Goal: Transaction & Acquisition: Purchase product/service

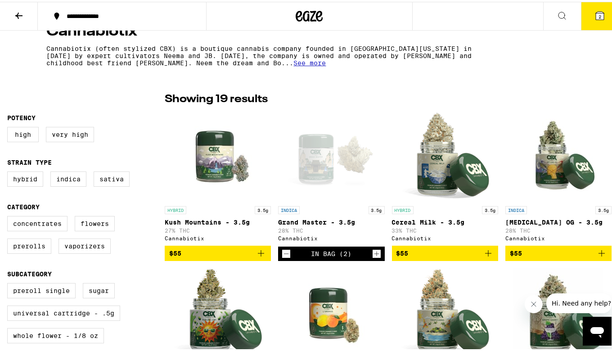
click at [595, 19] on icon at bounding box center [600, 14] width 11 height 11
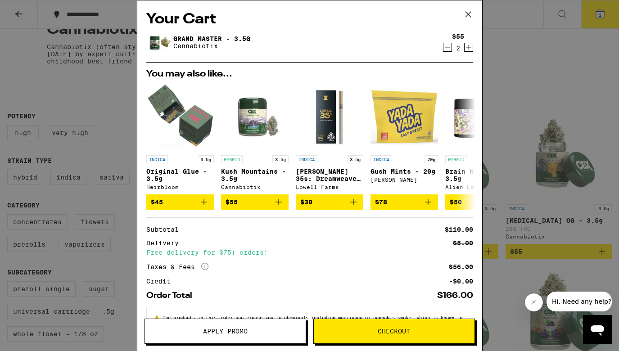
click at [444, 46] on icon "Decrement" at bounding box center [448, 47] width 8 height 11
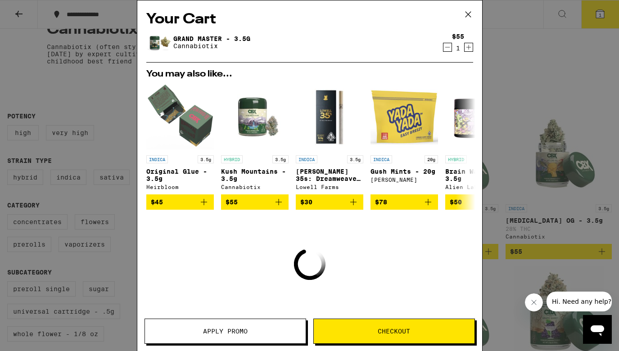
click at [444, 47] on icon "Decrement" at bounding box center [448, 47] width 8 height 11
